Goal: Navigation & Orientation: Find specific page/section

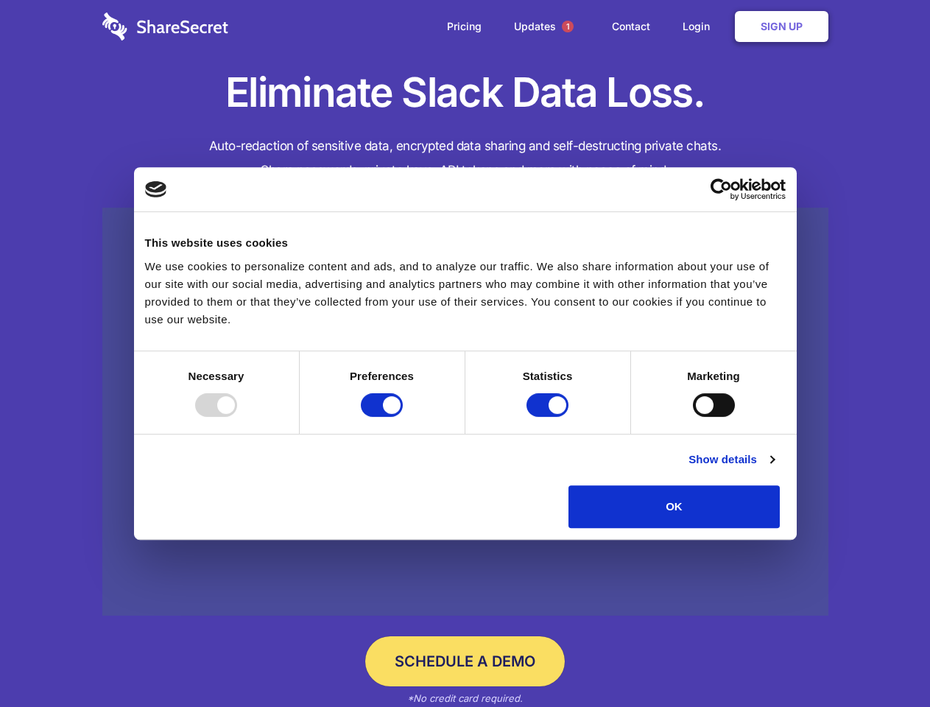
click at [237, 417] on div at bounding box center [216, 405] width 42 height 24
click at [403, 417] on input "Preferences" at bounding box center [382, 405] width 42 height 24
checkbox input "false"
click at [550, 417] on input "Statistics" at bounding box center [548, 405] width 42 height 24
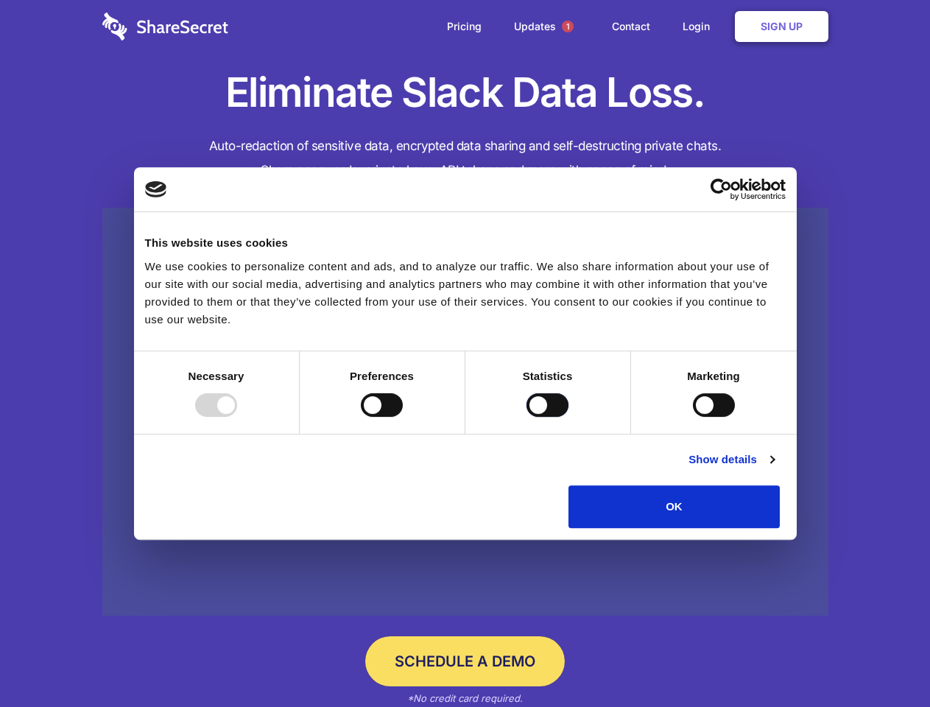
checkbox input "false"
click at [693, 417] on input "Marketing" at bounding box center [714, 405] width 42 height 24
checkbox input "true"
click at [774, 468] on link "Show details" at bounding box center [731, 460] width 85 height 18
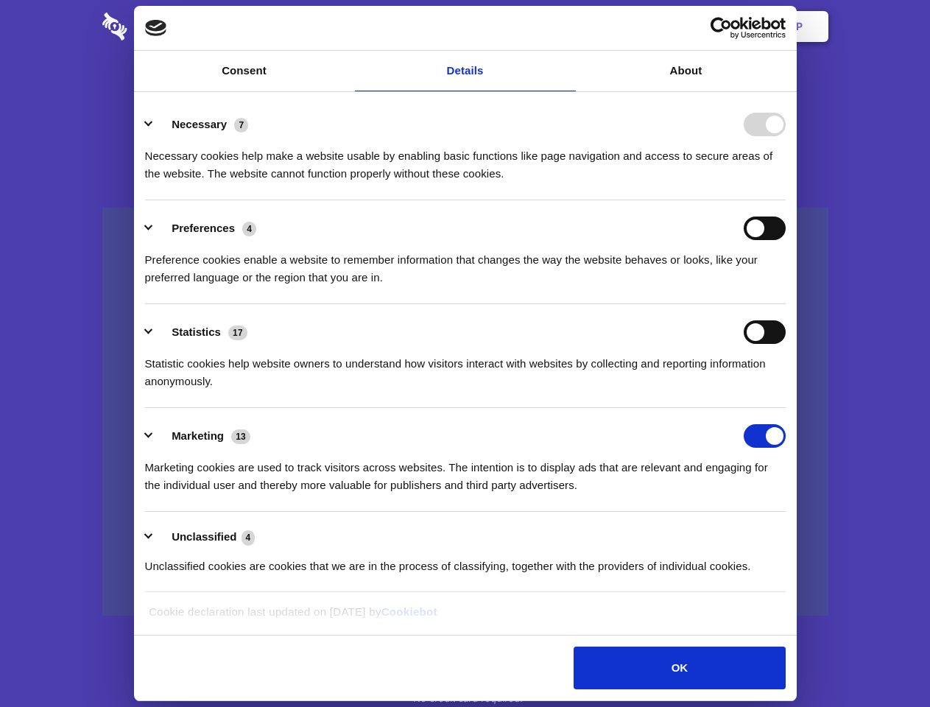
click at [786, 183] on div "Necessary cookies help make a website usable by enabling basic functions like p…" at bounding box center [465, 159] width 641 height 46
click at [567, 27] on span "1" at bounding box center [568, 27] width 12 height 12
